Goal: Information Seeking & Learning: Learn about a topic

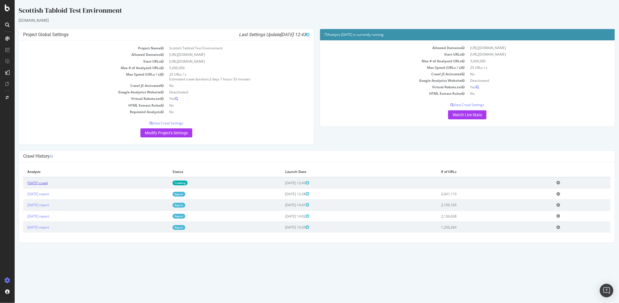
click at [47, 184] on link "[DATE] crawl" at bounding box center [37, 182] width 20 height 5
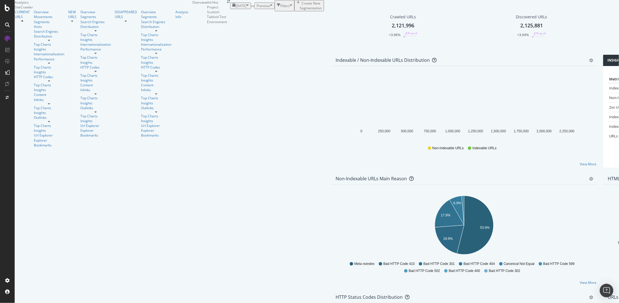
scroll to position [169, 0]
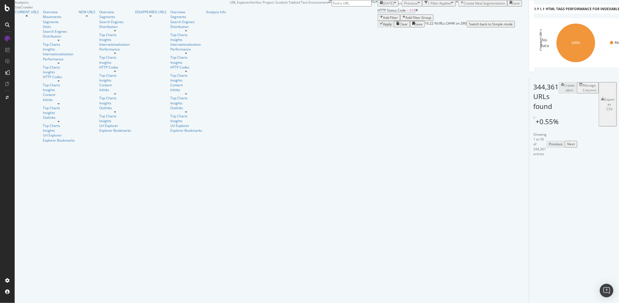
scroll to position [56, 0]
click at [377, 21] on div "HTTP Status Code = 410 Add Filter Add Filter Group" at bounding box center [449, 13] width 144 height 14
click at [380, 20] on div "Add Filter" at bounding box center [389, 17] width 18 height 5
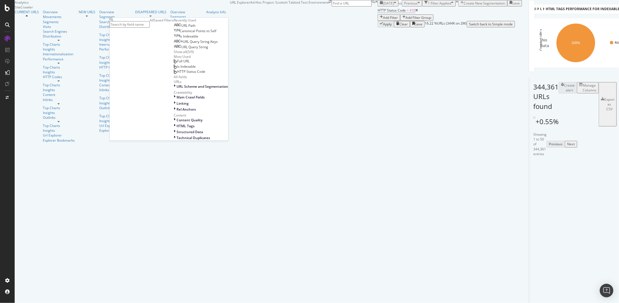
click at [183, 44] on span "URL Query String Keys" at bounding box center [200, 41] width 35 height 5
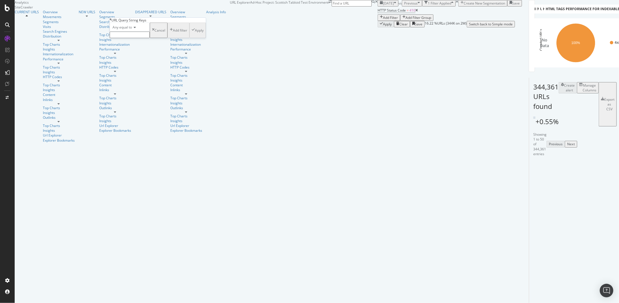
click at [145, 38] on input "text" at bounding box center [130, 35] width 40 height 6
click at [136, 29] on icon at bounding box center [134, 27] width 4 height 3
click at [140, 103] on div "Any equal to None equal to Any starts with None starts with Any ends with None …" at bounding box center [130, 67] width 40 height 72
click at [140, 103] on div "Doesn't exist" at bounding box center [129, 100] width 39 height 6
click at [174, 32] on div "Doesn't exist Cancel Add filter Apply" at bounding box center [154, 27] width 88 height 9
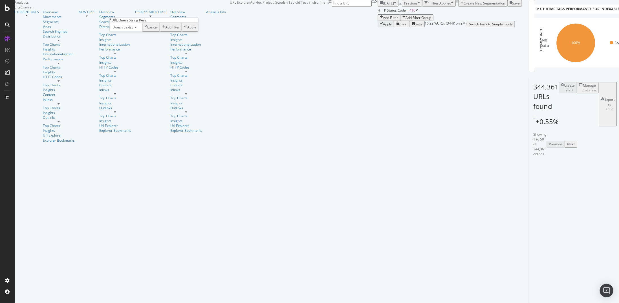
click at [187, 29] on div "Apply" at bounding box center [191, 27] width 9 height 5
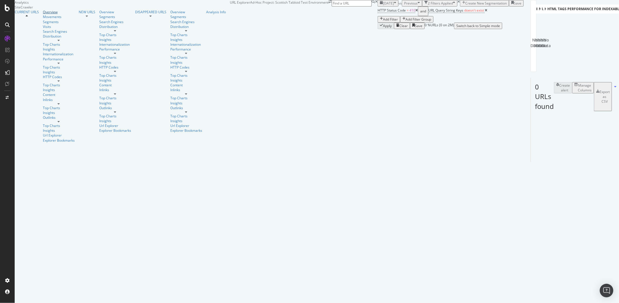
click at [43, 14] on div "Overview" at bounding box center [59, 12] width 32 height 5
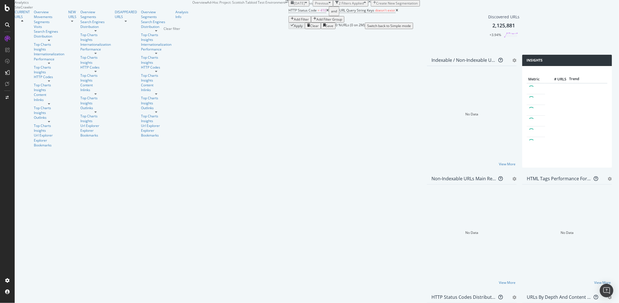
click at [368, 3] on icon "times" at bounding box center [369, 1] width 3 height 3
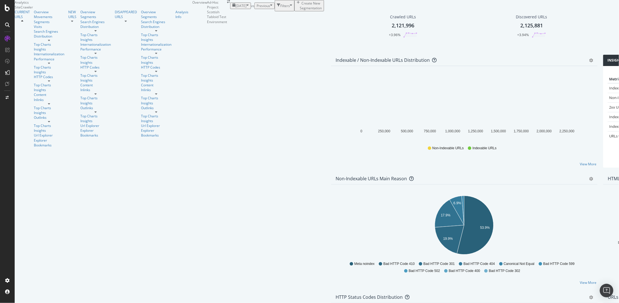
scroll to position [282, 0]
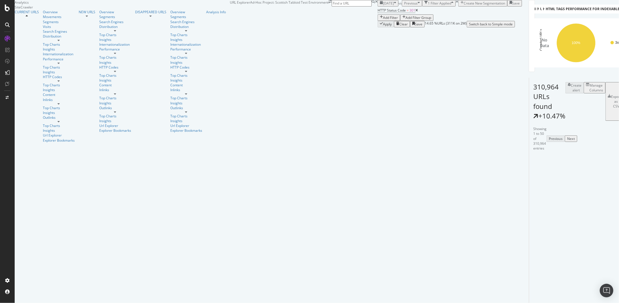
click at [383, 20] on div "Add Filter" at bounding box center [390, 17] width 15 height 5
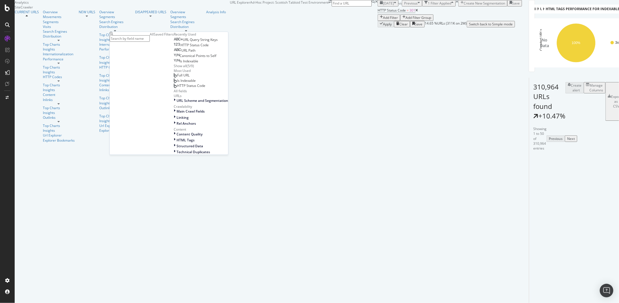
click at [174, 53] on div "URL Path" at bounding box center [185, 50] width 22 height 5
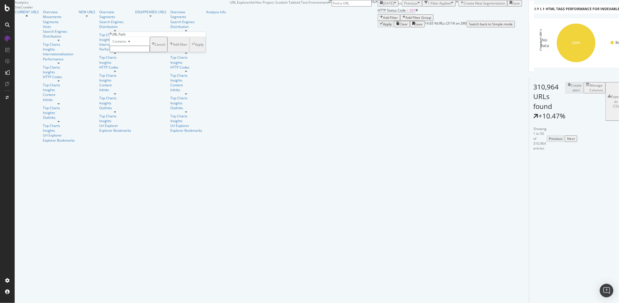
click at [130, 46] on div "Contains" at bounding box center [130, 41] width 40 height 9
click at [141, 76] on div "Ends with" at bounding box center [129, 73] width 39 height 6
click at [129, 52] on input "text" at bounding box center [130, 49] width 40 height 6
type input "/"
click at [195, 48] on div "Apply" at bounding box center [199, 46] width 9 height 5
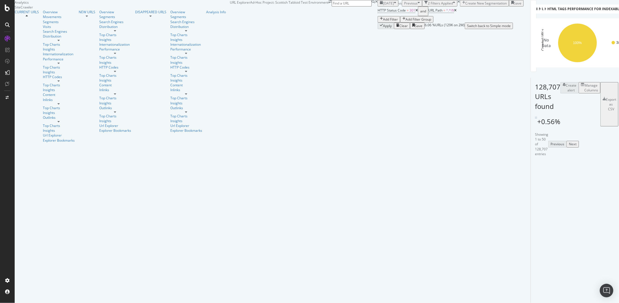
click at [584, 92] on div "Manage Columns" at bounding box center [591, 88] width 14 height 10
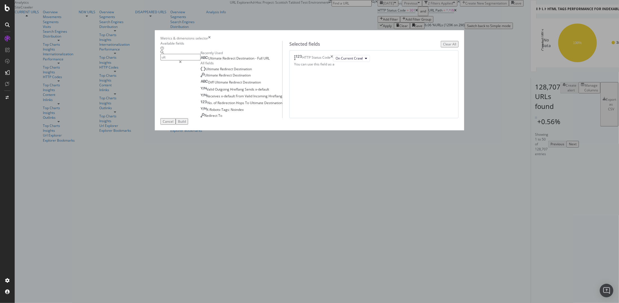
drag, startPoint x: 216, startPoint y: 79, endPoint x: 229, endPoint y: 95, distance: 20.6
click at [229, 95] on div "ult Recently Used Ultimate Redirect Destination - Full URL All fields Ultimate …" at bounding box center [221, 84] width 122 height 68
type input "ult"
click at [229, 61] on div "Ultimate Redirect Destination - Full URL" at bounding box center [241, 57] width 82 height 5
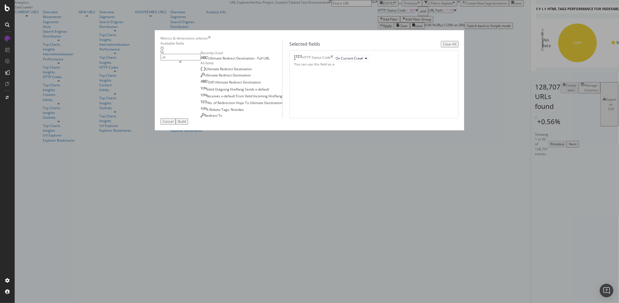
click at [230, 61] on div "Ultimate Redirect Destination - Full URL" at bounding box center [234, 58] width 69 height 5
click at [186, 124] on div "Build" at bounding box center [182, 121] width 8 height 5
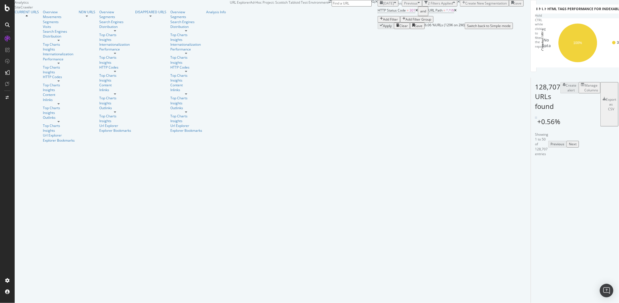
click at [602, 111] on div "Export as CSV" at bounding box center [609, 104] width 14 height 14
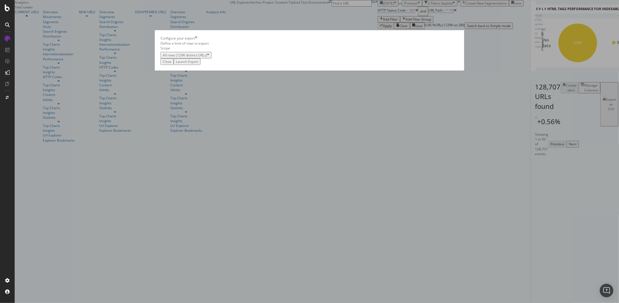
click at [198, 64] on div "Launch Export" at bounding box center [187, 61] width 22 height 5
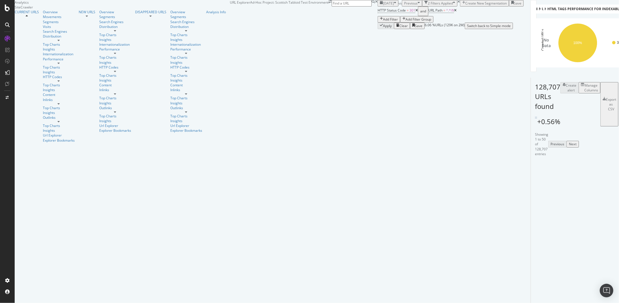
scroll to position [113, 0]
click at [34, 96] on div "DataExports" at bounding box center [32, 97] width 22 height 6
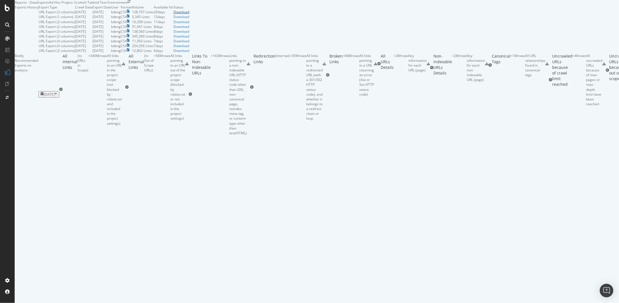
click at [189, 14] on div "Download" at bounding box center [181, 12] width 16 height 5
